Goal: Navigation & Orientation: Find specific page/section

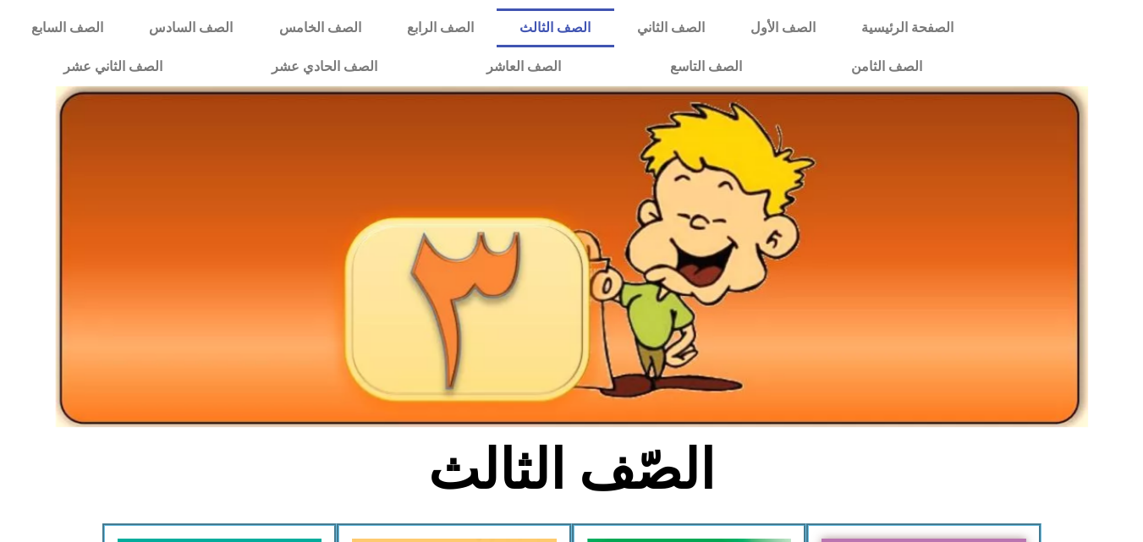
scroll to position [237, 0]
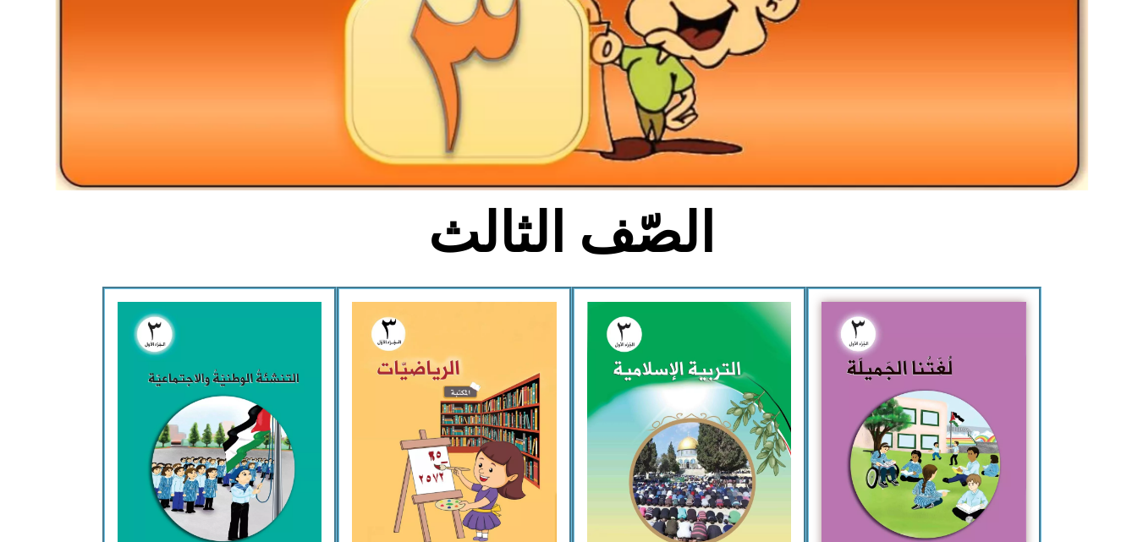
click at [402, 440] on img at bounding box center [454, 428] width 205 height 252
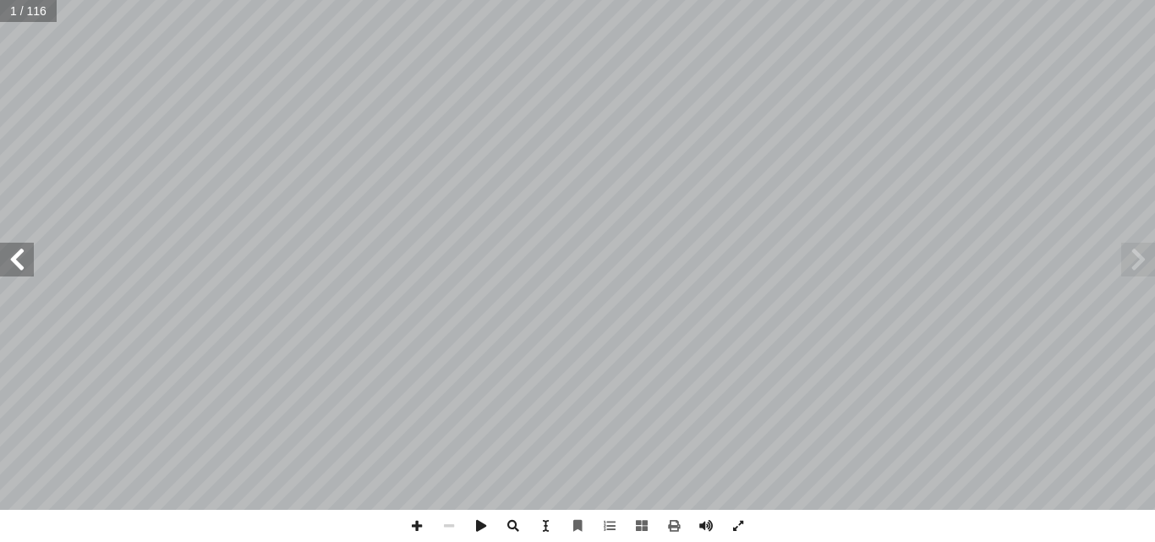
click at [1152, 266] on span at bounding box center [1139, 260] width 34 height 34
click at [1140, 265] on span at bounding box center [1139, 260] width 34 height 34
click at [23, 248] on span at bounding box center [17, 260] width 34 height 34
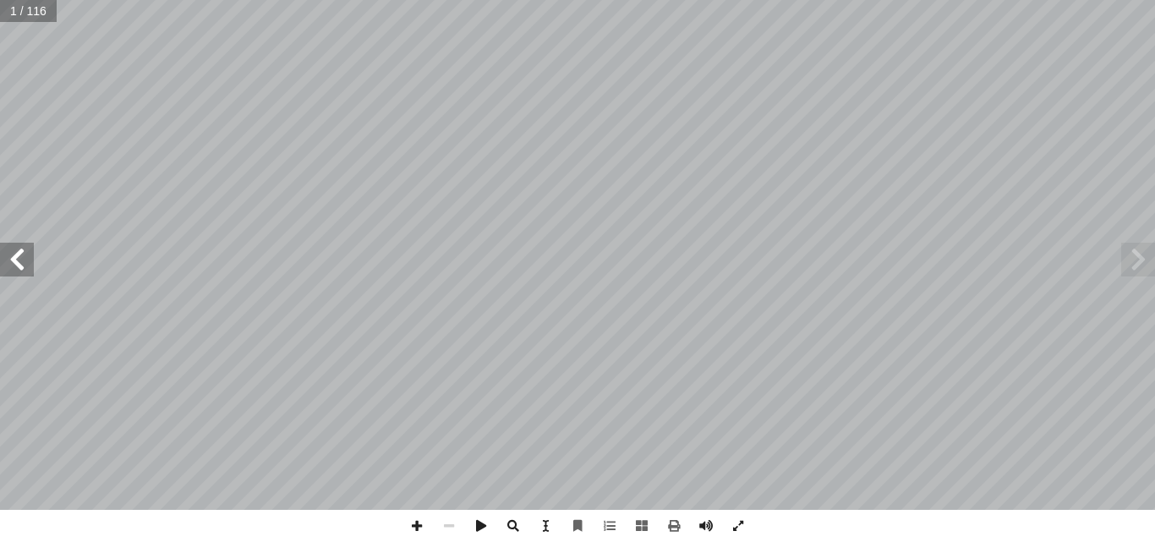
click at [23, 248] on span at bounding box center [17, 260] width 34 height 34
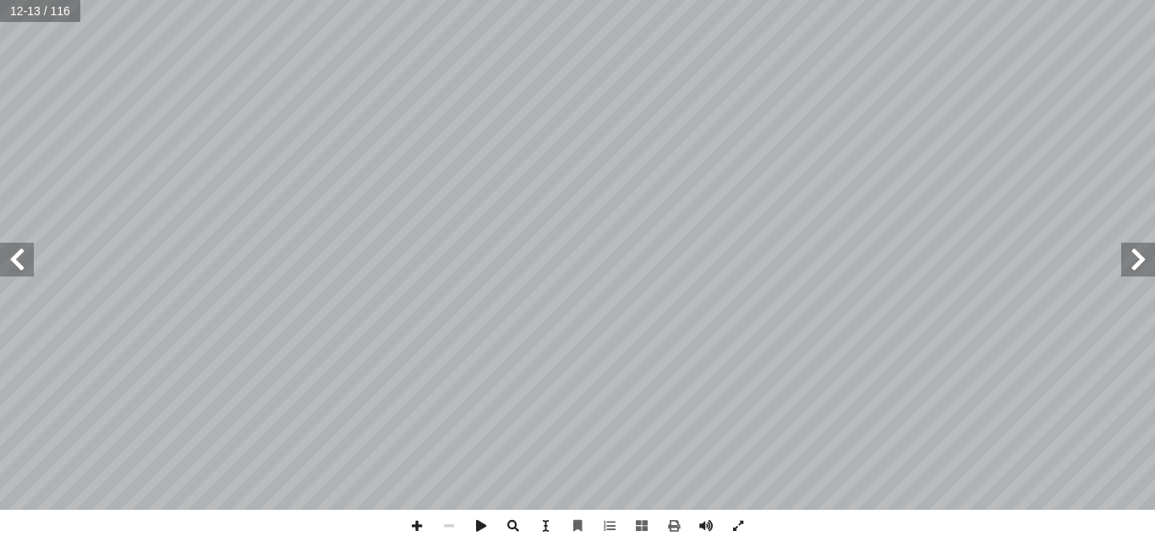
click at [23, 248] on span at bounding box center [17, 260] width 34 height 34
click at [409, 519] on span at bounding box center [417, 526] width 32 height 32
